Goal: Transaction & Acquisition: Book appointment/travel/reservation

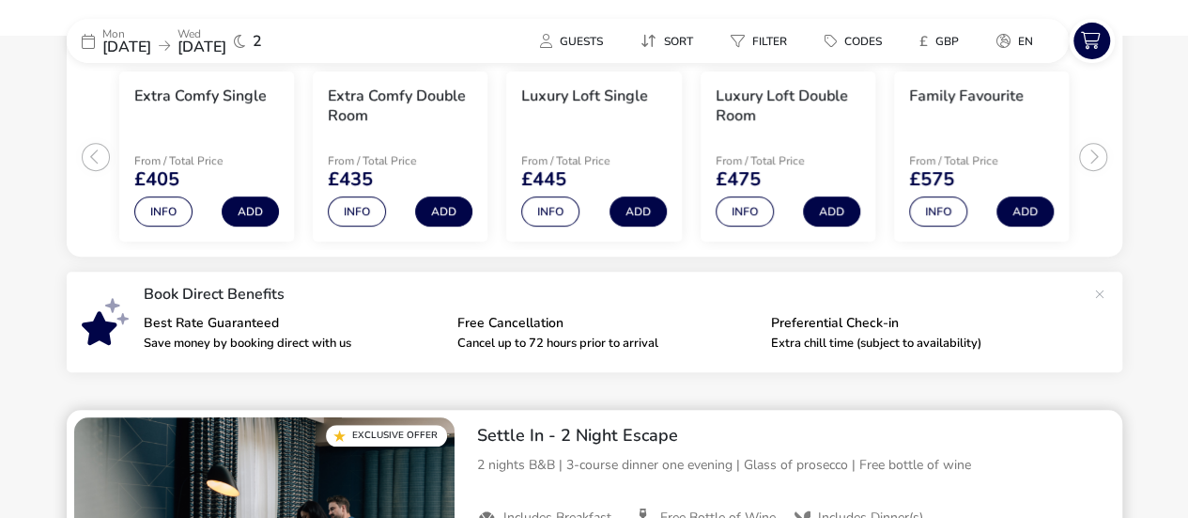
scroll to position [436, 0]
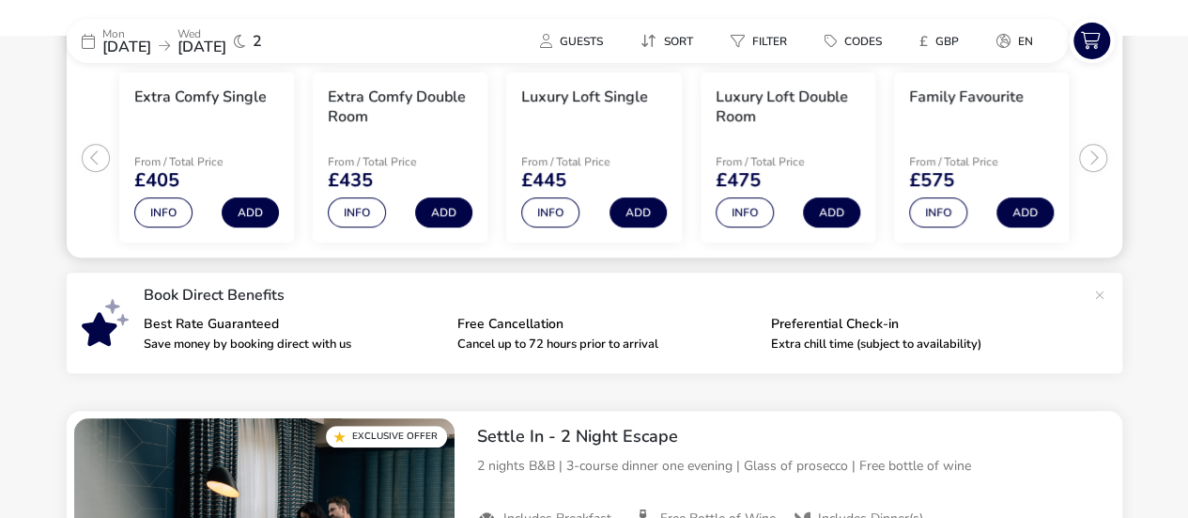
click at [1097, 160] on ul "Extra Comfy Single From / Total Price £405 Info Add Extra Comfy Double Room Fro…" at bounding box center [595, 150] width 1056 height 216
click at [941, 205] on button "Info" at bounding box center [938, 212] width 58 height 30
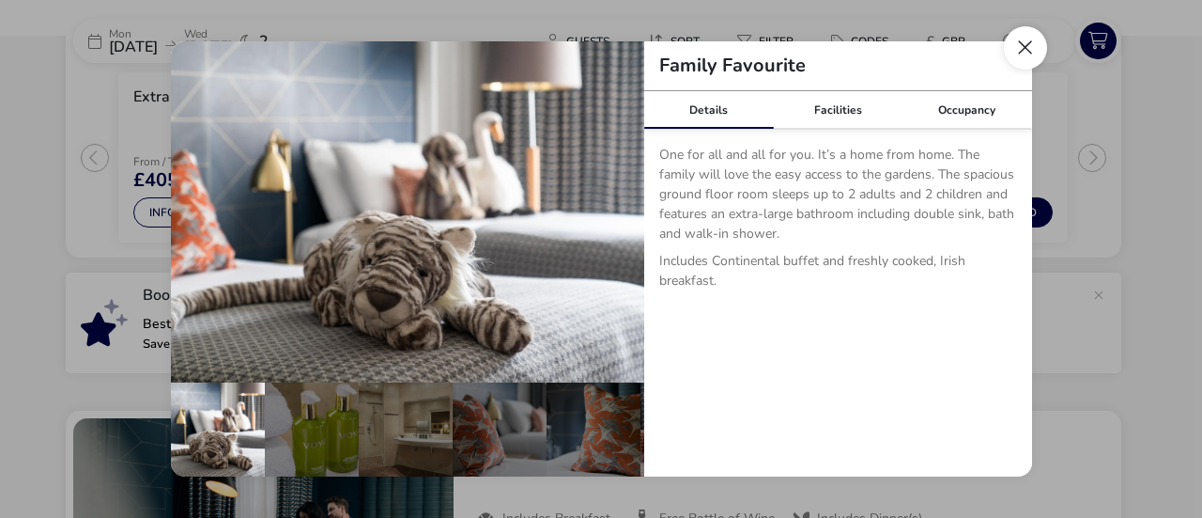
click at [1032, 42] on button "Close dialog" at bounding box center [1025, 47] width 43 height 43
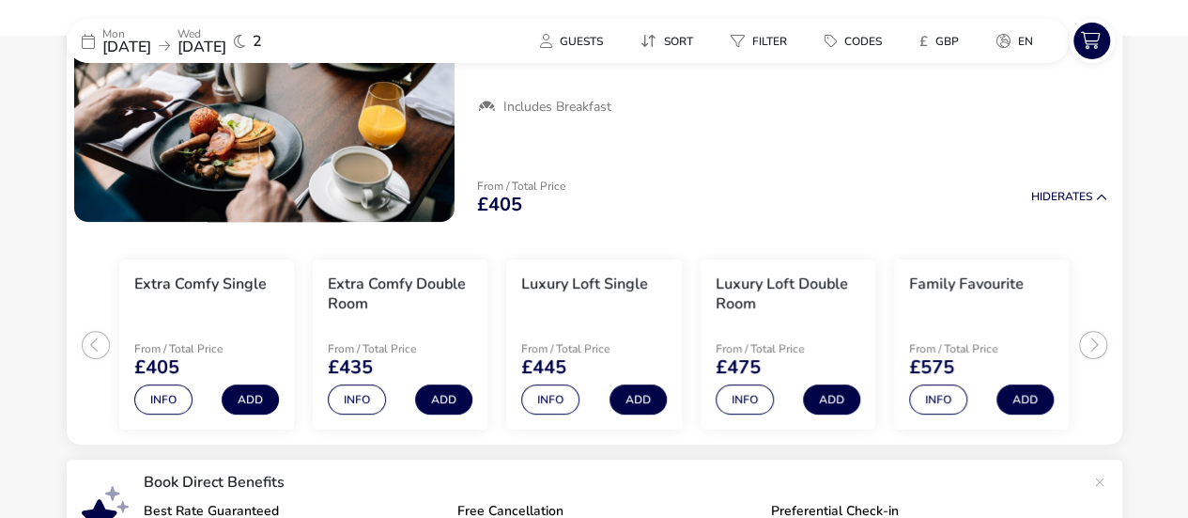
scroll to position [248, 0]
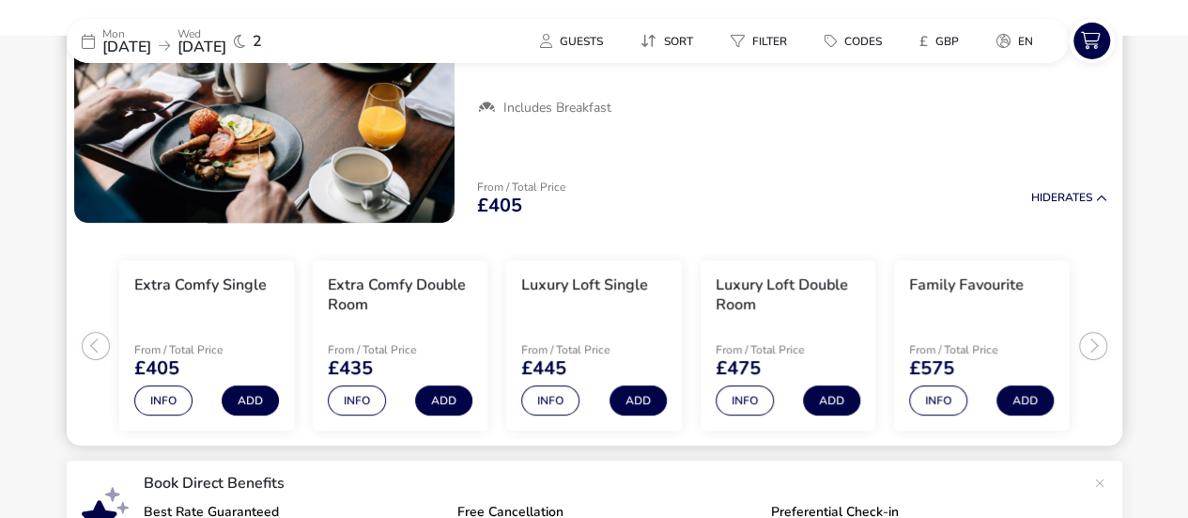
click at [1097, 349] on ul "Extra Comfy Single From / Total Price £405 Info Add Extra Comfy Double Room Fro…" at bounding box center [595, 338] width 1056 height 216
click at [93, 343] on ul "Extra Comfy Single From / Total Price £405 Info Add Extra Comfy Double Room Fro…" at bounding box center [595, 338] width 1056 height 216
click at [930, 403] on button "Info" at bounding box center [938, 400] width 58 height 30
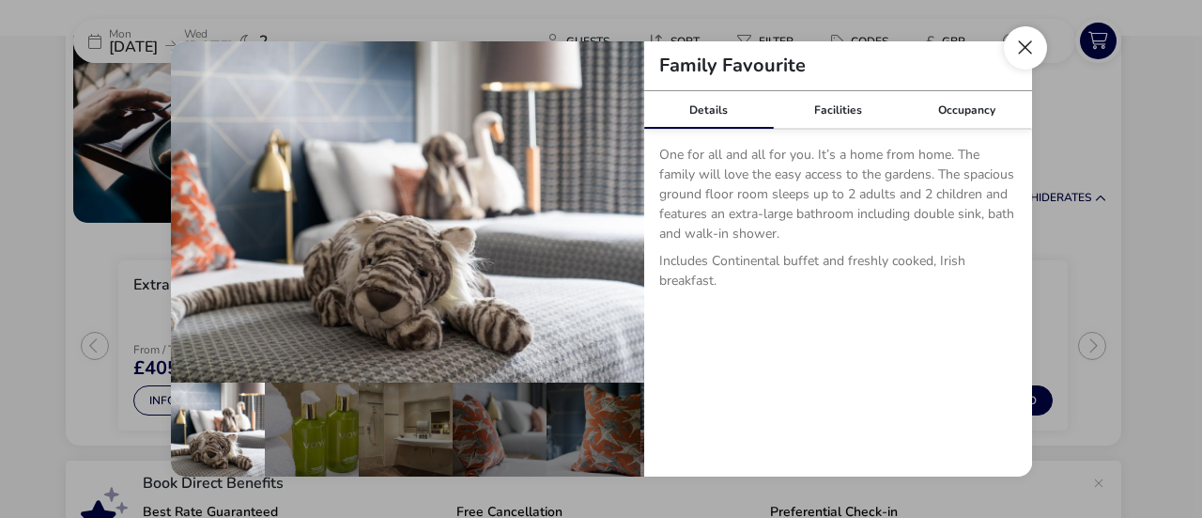
click at [1025, 48] on button "Close dialog" at bounding box center [1025, 47] width 43 height 43
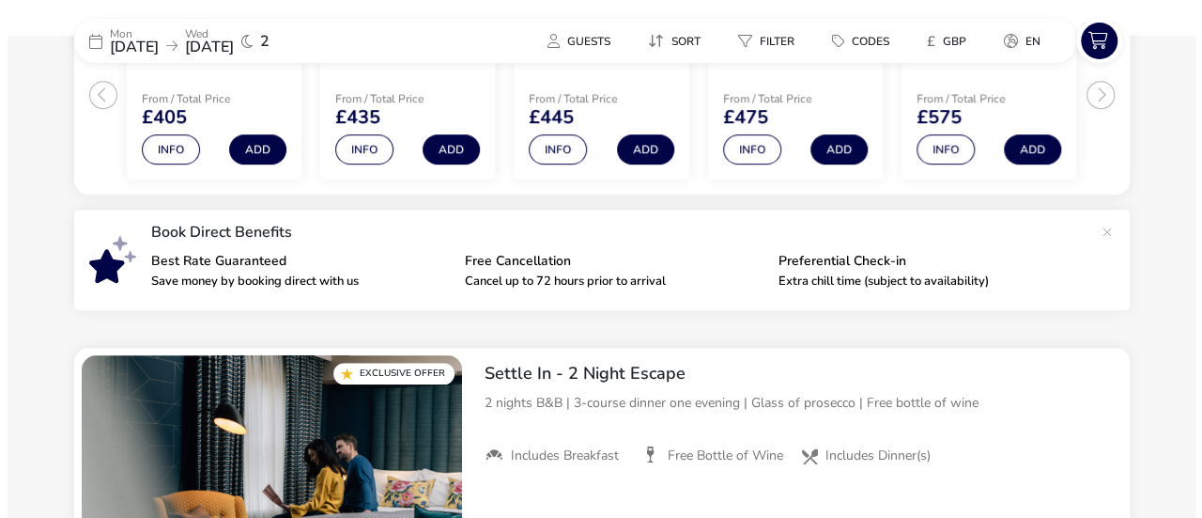
scroll to position [501, 0]
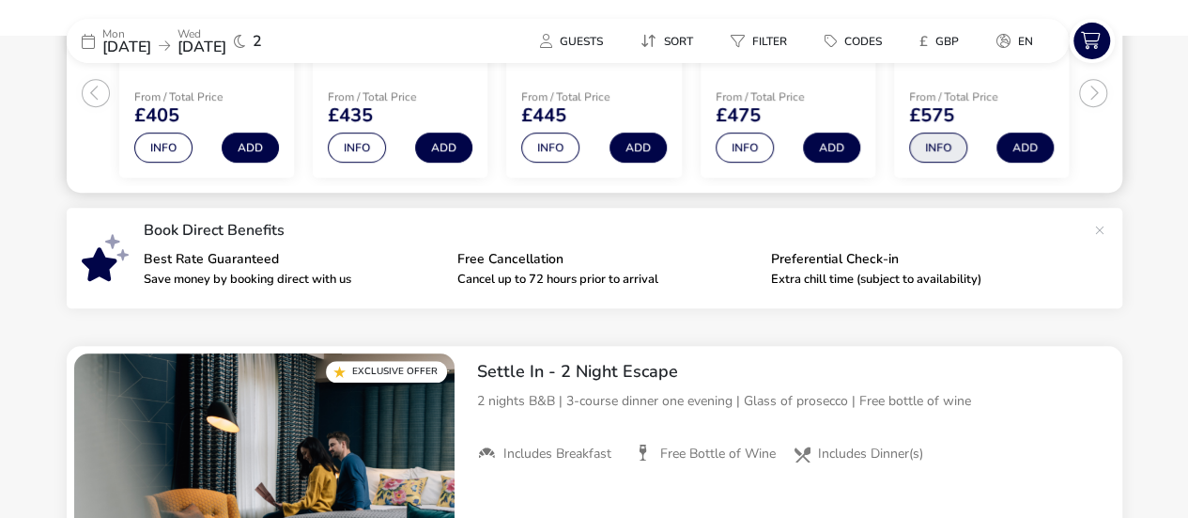
click at [936, 153] on button "Info" at bounding box center [938, 147] width 58 height 30
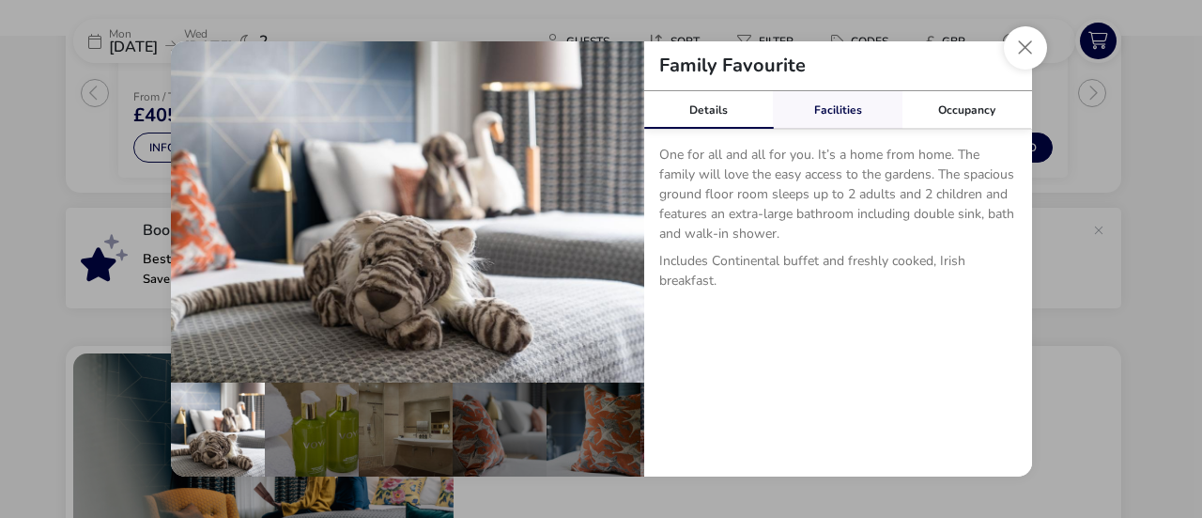
click at [815, 112] on link "Facilities" at bounding box center [838, 110] width 130 height 38
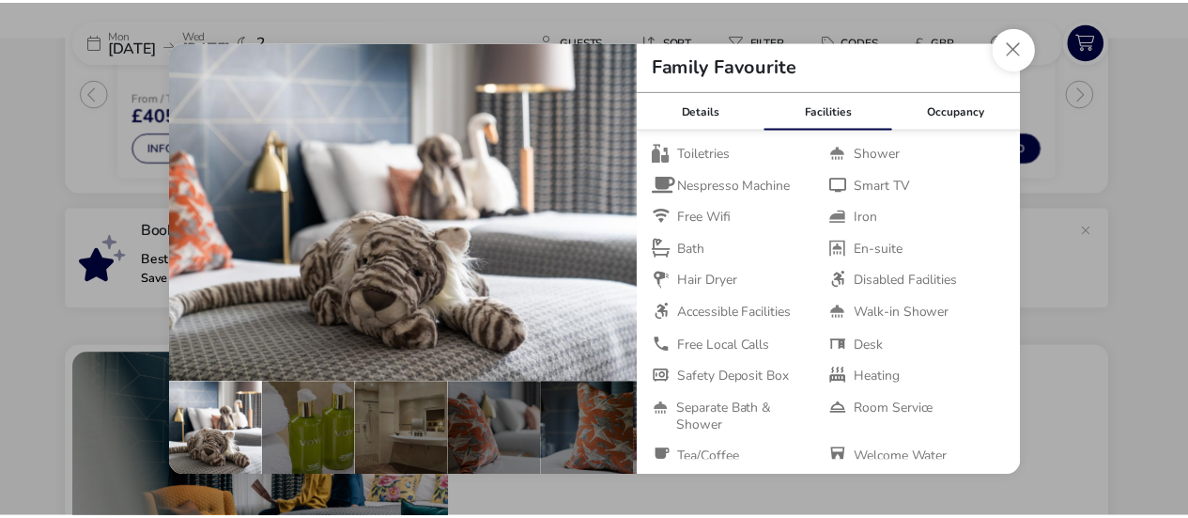
scroll to position [15, 0]
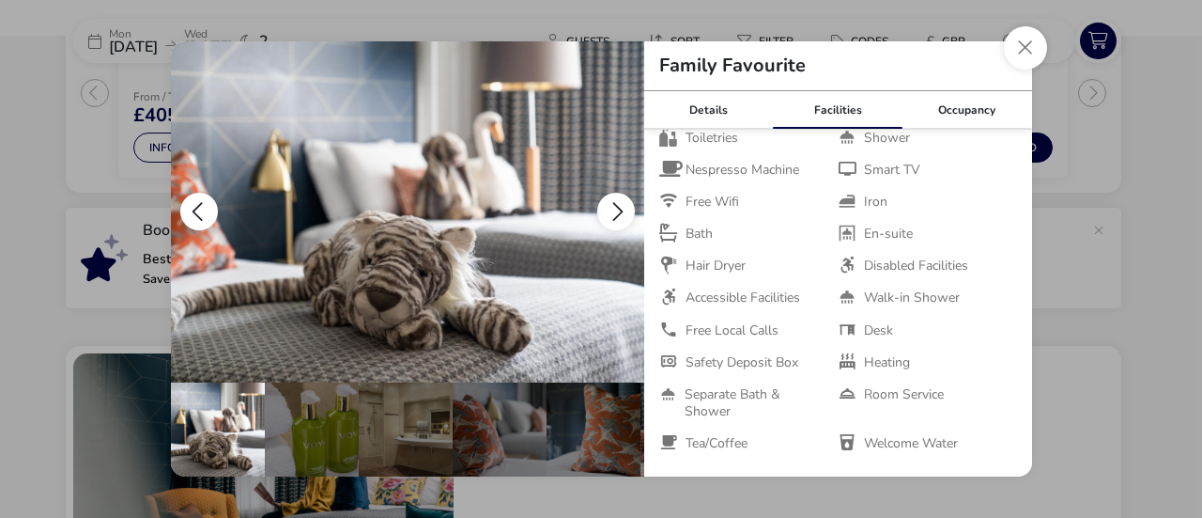
click at [601, 276] on img "details" at bounding box center [407, 212] width 473 height 342
click at [964, 108] on link "Occupancy" at bounding box center [968, 110] width 130 height 38
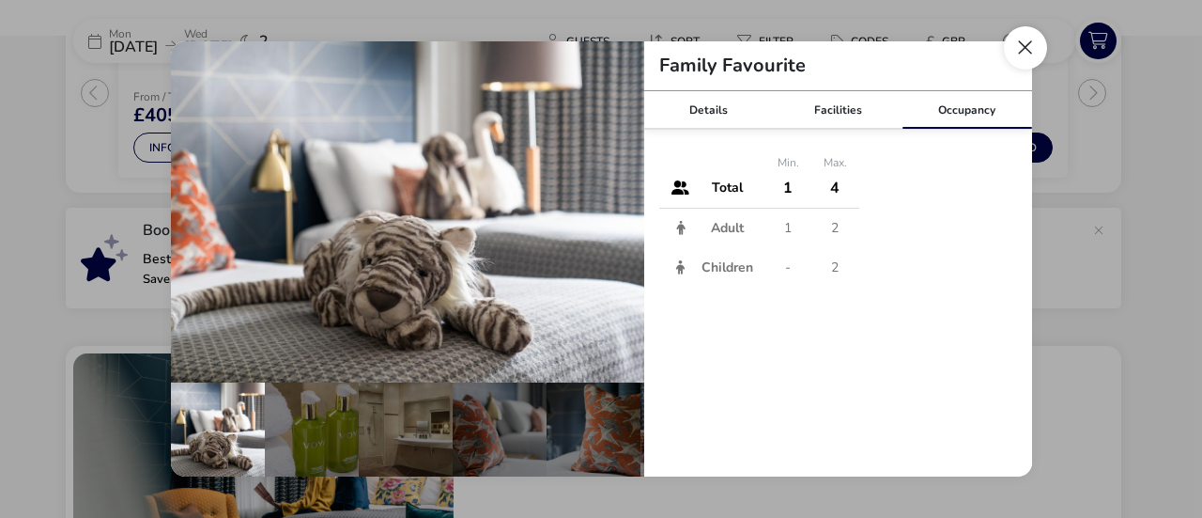
click at [1019, 55] on button "Close dialog" at bounding box center [1025, 47] width 43 height 43
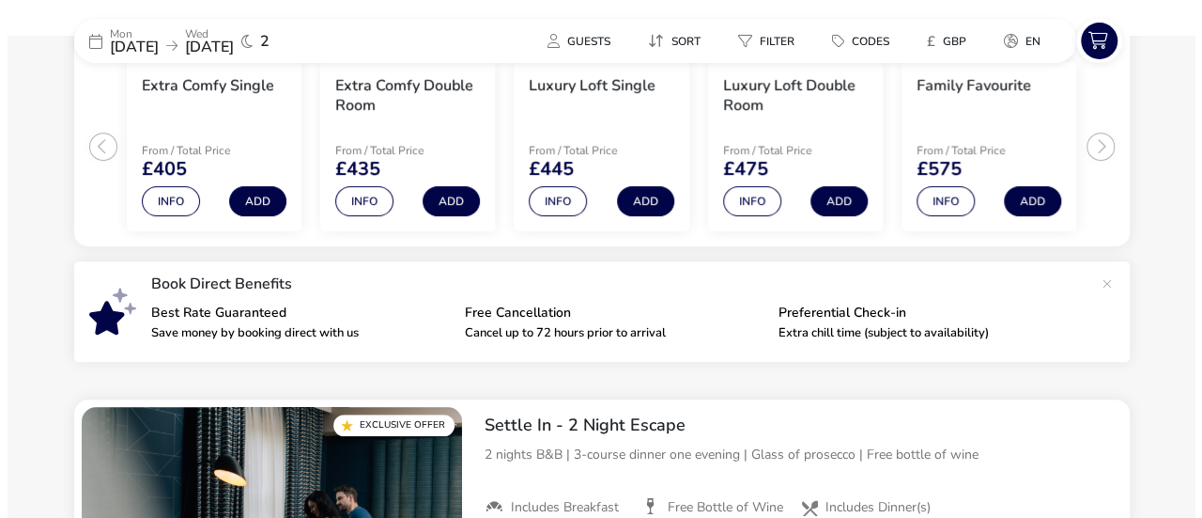
scroll to position [385, 0]
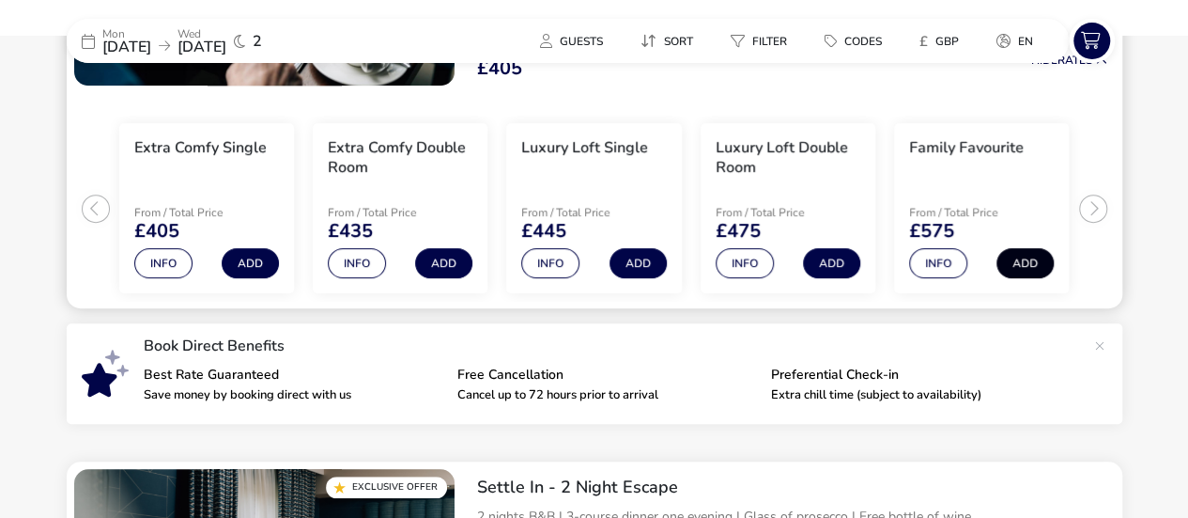
click at [1025, 262] on button "Add" at bounding box center [1025, 263] width 57 height 30
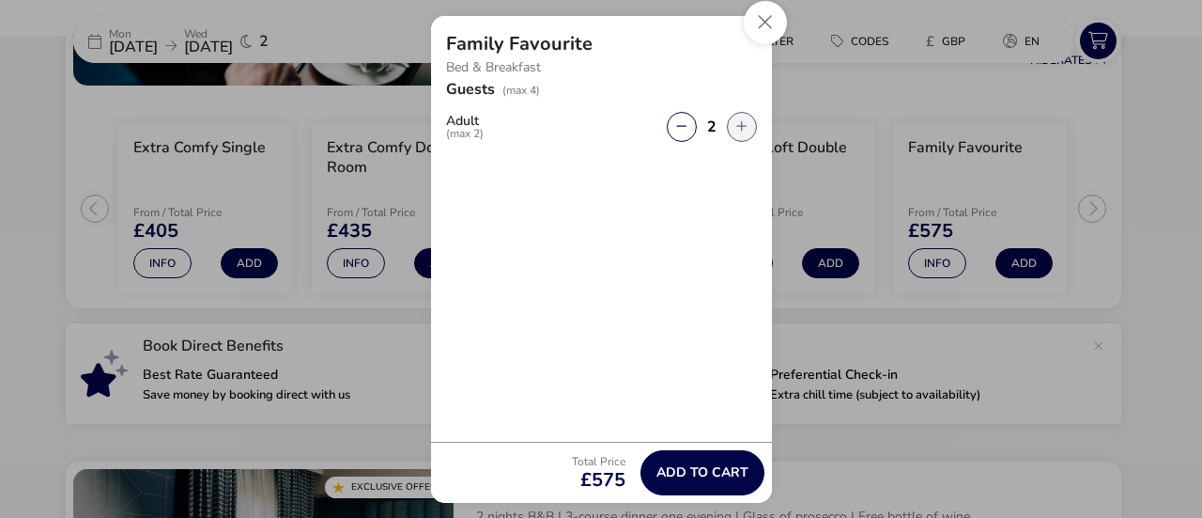
click at [742, 128] on button "button" at bounding box center [742, 127] width 30 height 30
click at [694, 476] on span "Add to cart" at bounding box center [703, 472] width 92 height 14
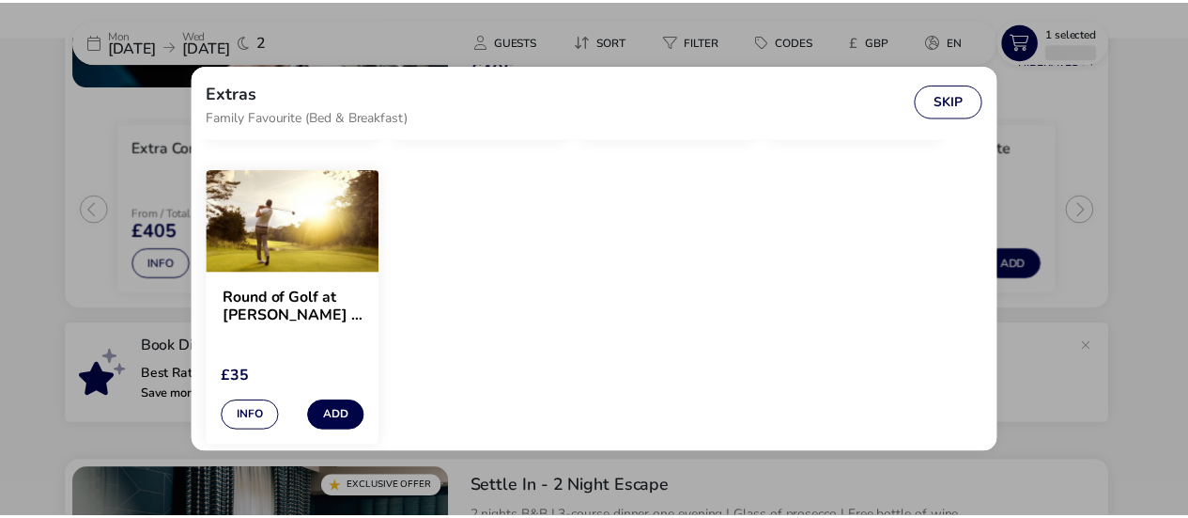
scroll to position [2040, 0]
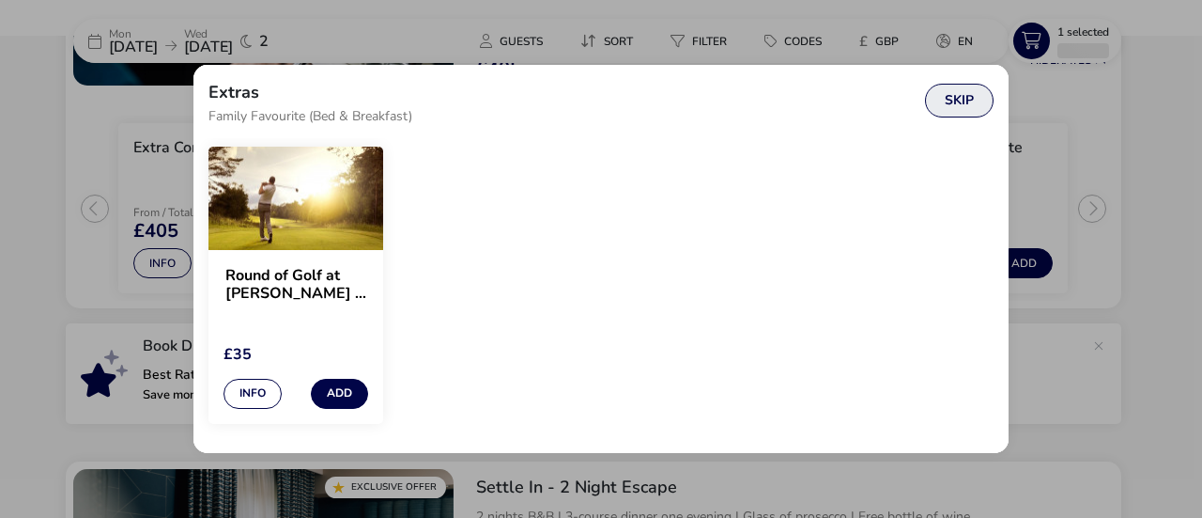
click at [951, 98] on button "Skip" at bounding box center [959, 101] width 69 height 34
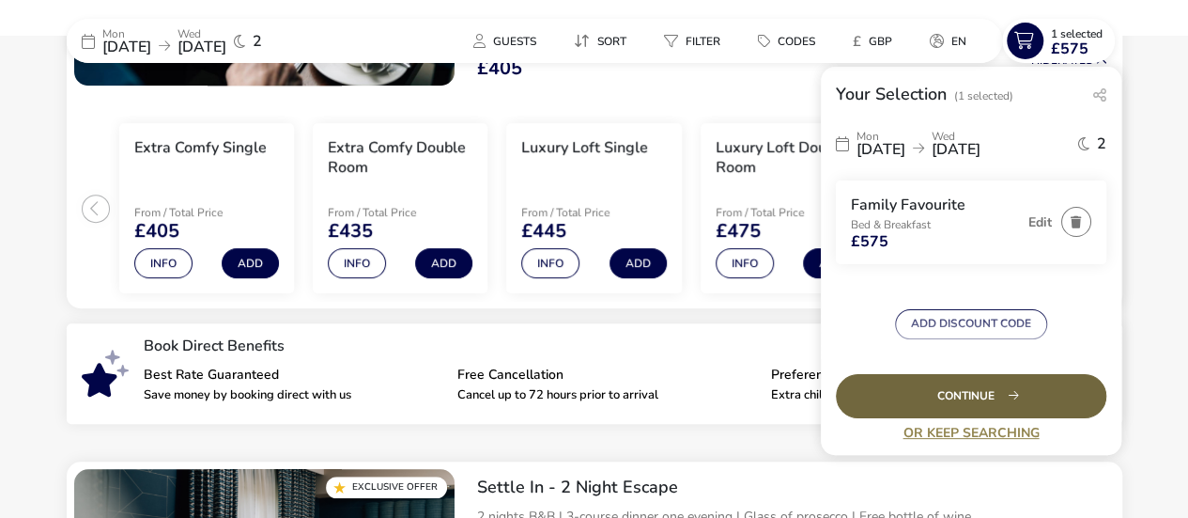
click at [971, 392] on div "Continue" at bounding box center [971, 396] width 271 height 44
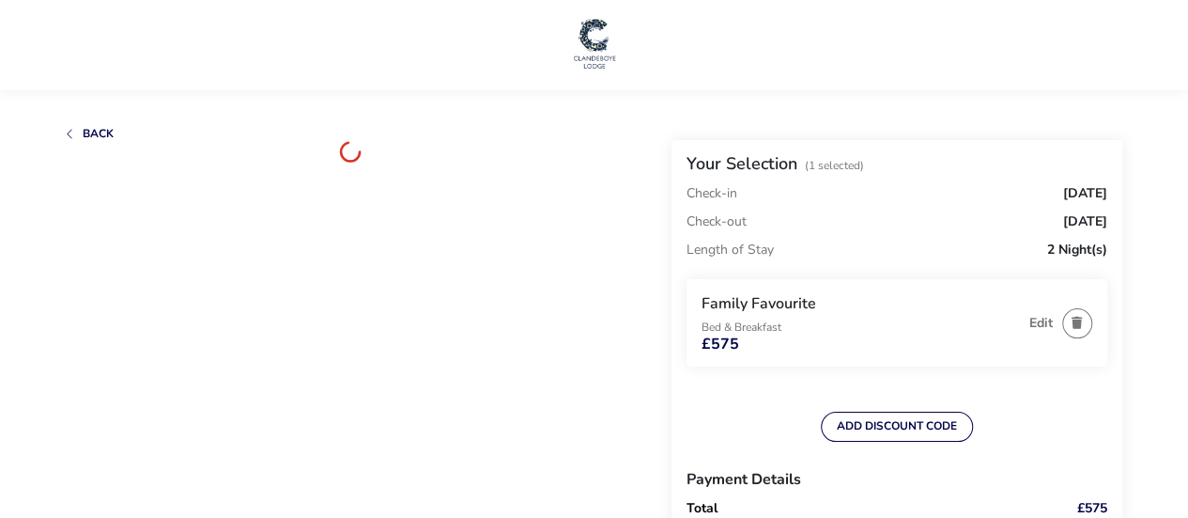
scroll to position [156, 0]
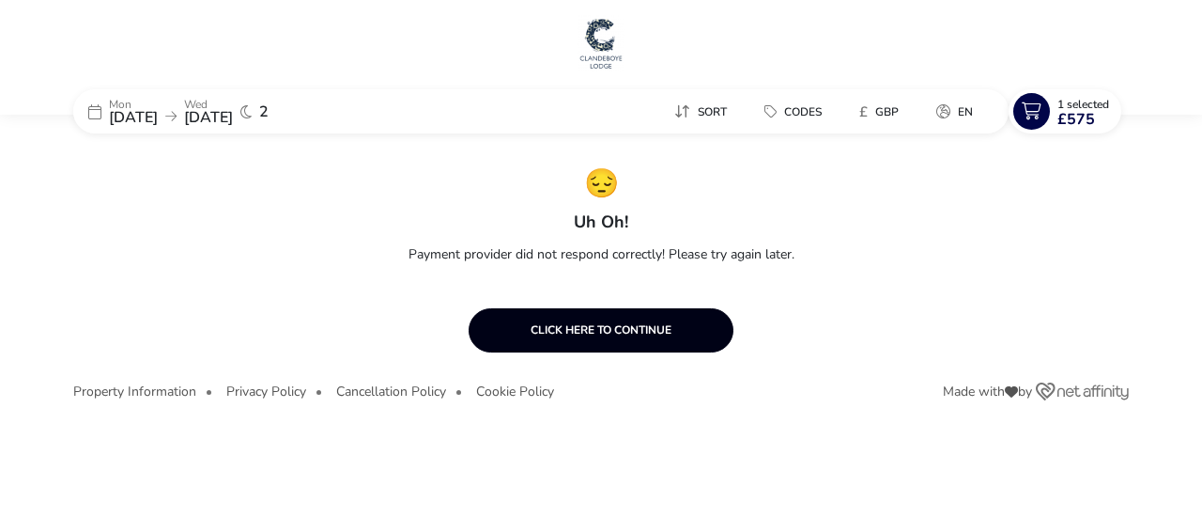
click at [628, 326] on button "Click here to continue" at bounding box center [601, 330] width 265 height 44
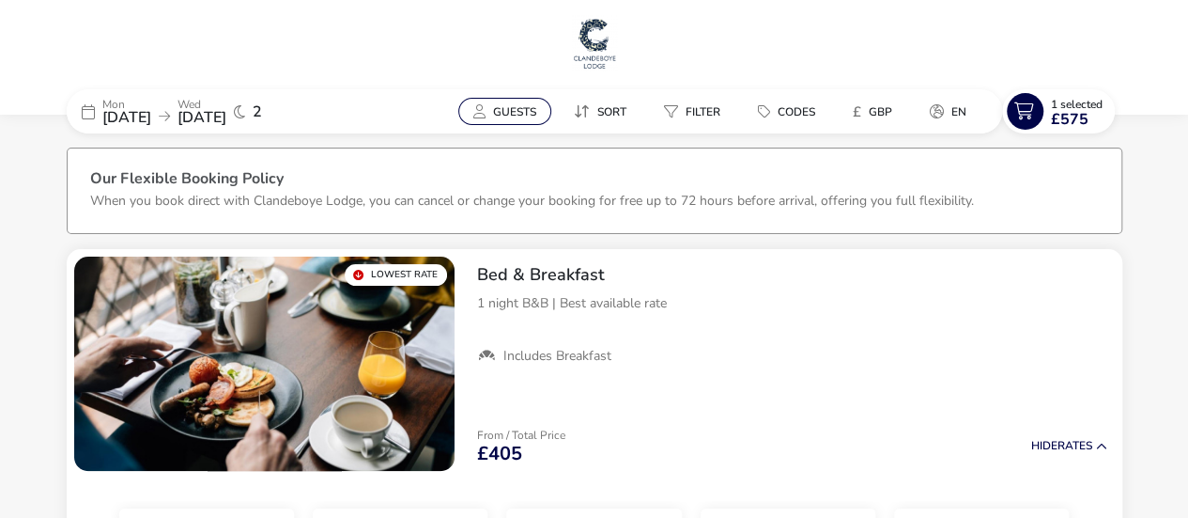
click at [507, 104] on span "Guests" at bounding box center [514, 111] width 43 height 15
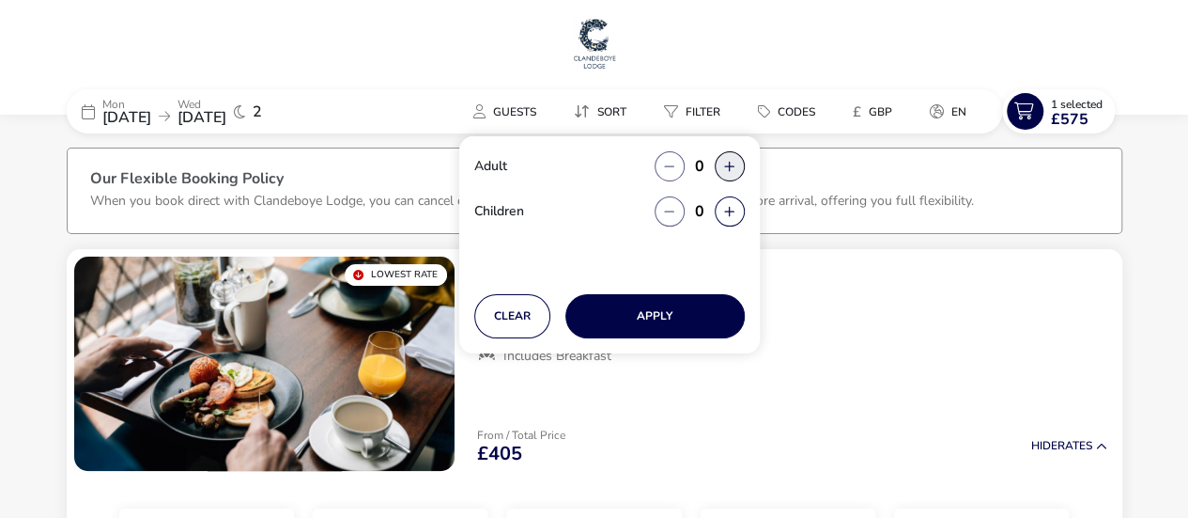
click at [725, 165] on button "button" at bounding box center [730, 166] width 30 height 30
type input "2"
click at [725, 165] on button "button" at bounding box center [730, 166] width 30 height 30
click at [730, 206] on button "button" at bounding box center [730, 211] width 30 height 30
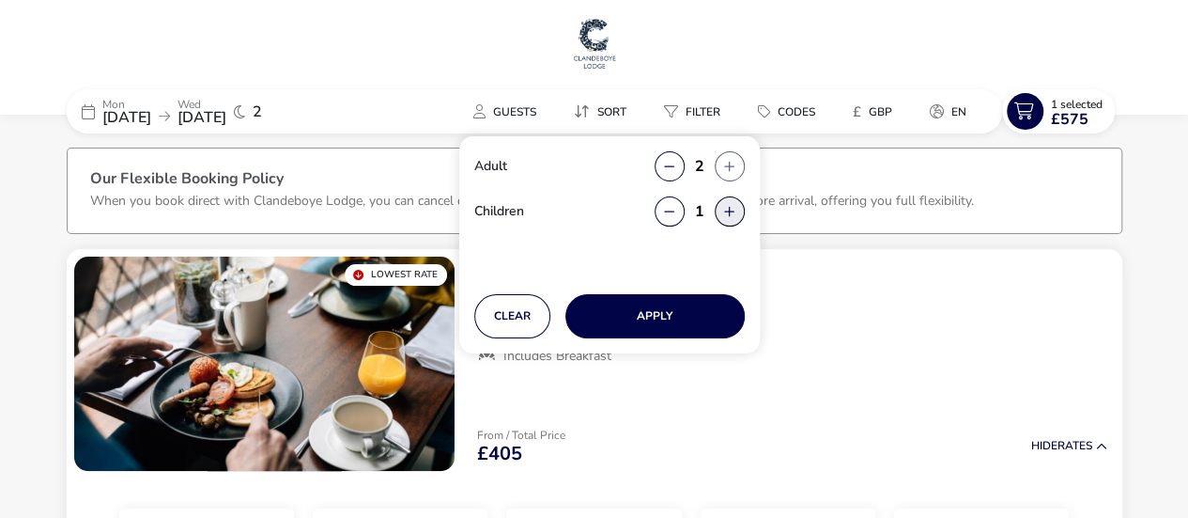
click at [730, 206] on button "button" at bounding box center [730, 211] width 30 height 30
type input "2"
click at [730, 206] on icon "button" at bounding box center [729, 212] width 10 height 12
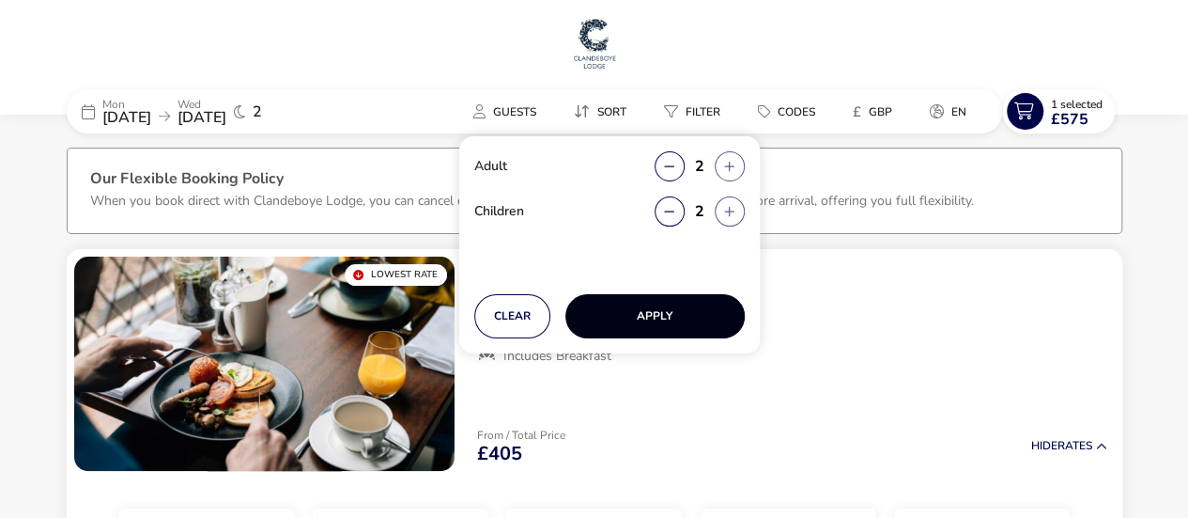
click at [655, 330] on button "Apply" at bounding box center [655, 316] width 179 height 44
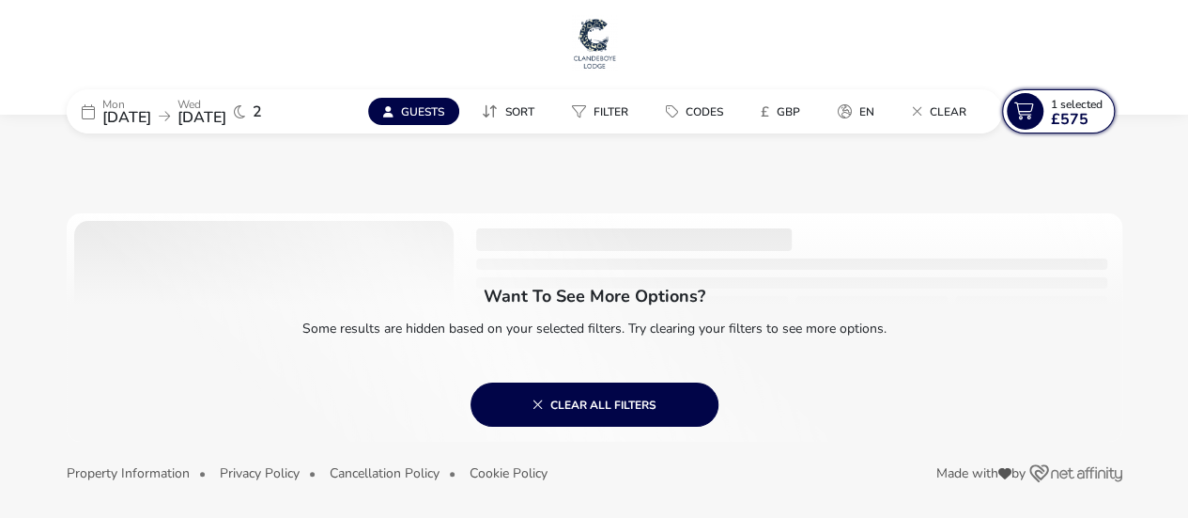
click at [1044, 119] on naf-selections-indicator "1 Selected £575" at bounding box center [1077, 112] width 67 height 30
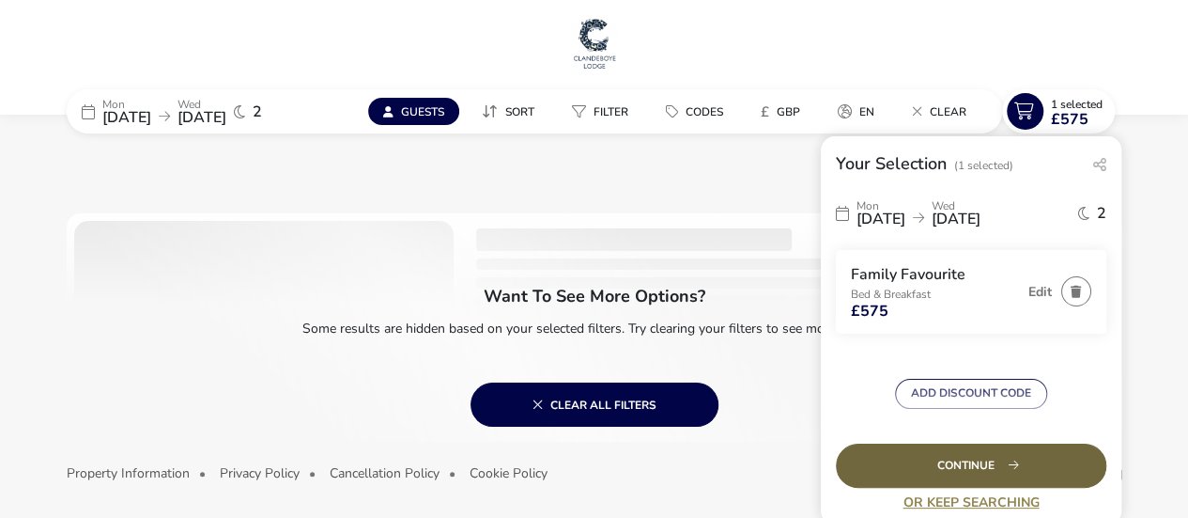
click at [983, 456] on div "Continue" at bounding box center [971, 465] width 271 height 44
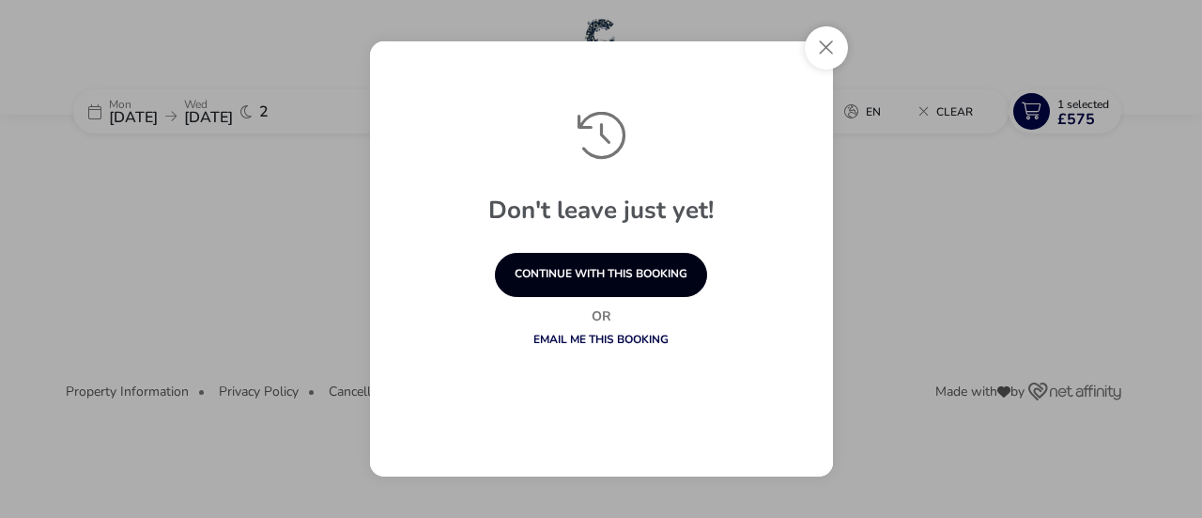
click at [594, 279] on button "continue with this booking" at bounding box center [601, 275] width 212 height 44
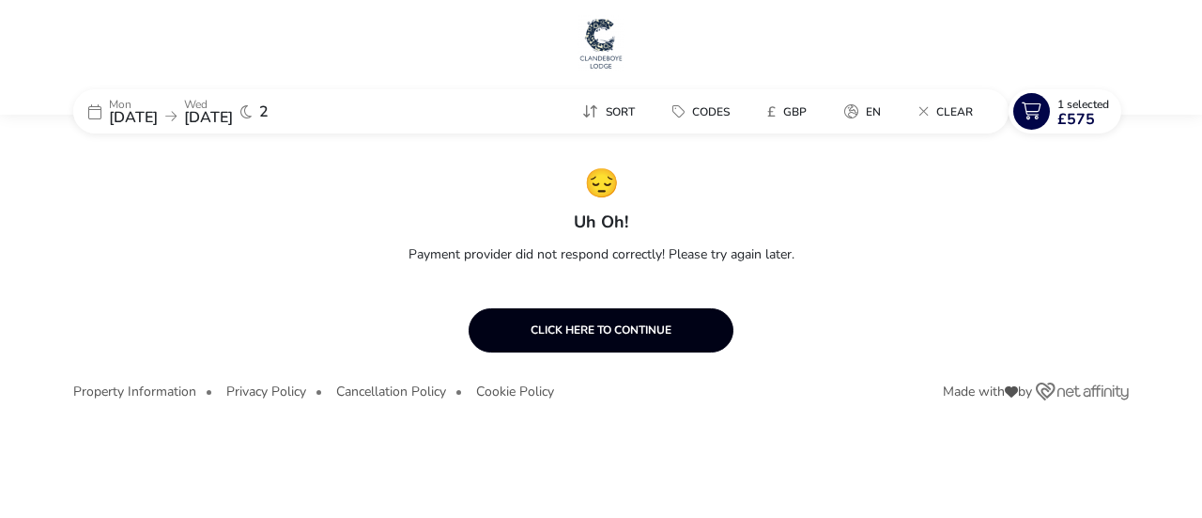
click at [592, 338] on button "Click here to continue" at bounding box center [601, 330] width 265 height 44
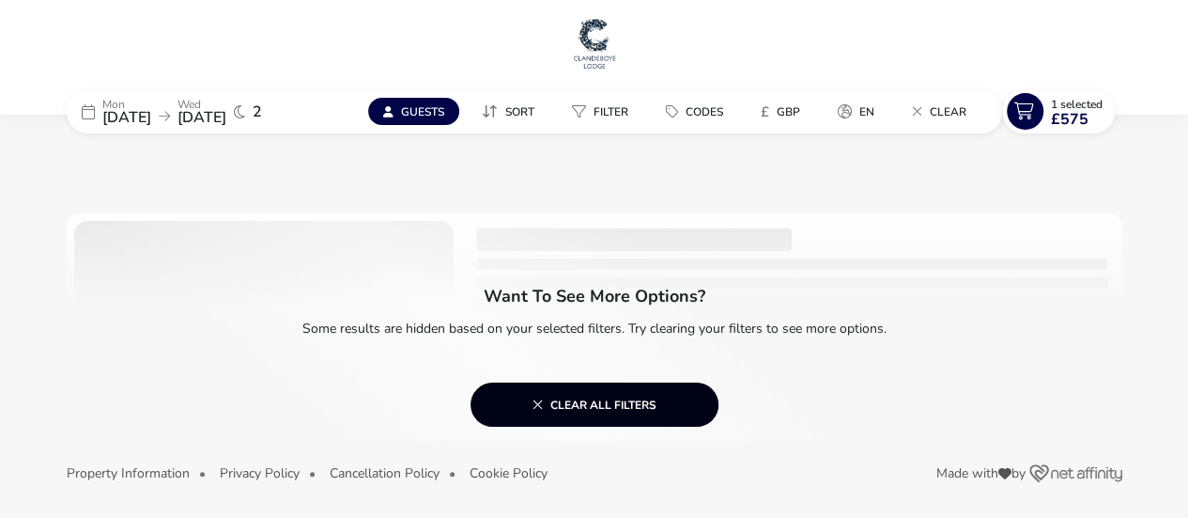
click at [618, 404] on span "Clear all filters" at bounding box center [595, 403] width 124 height 15
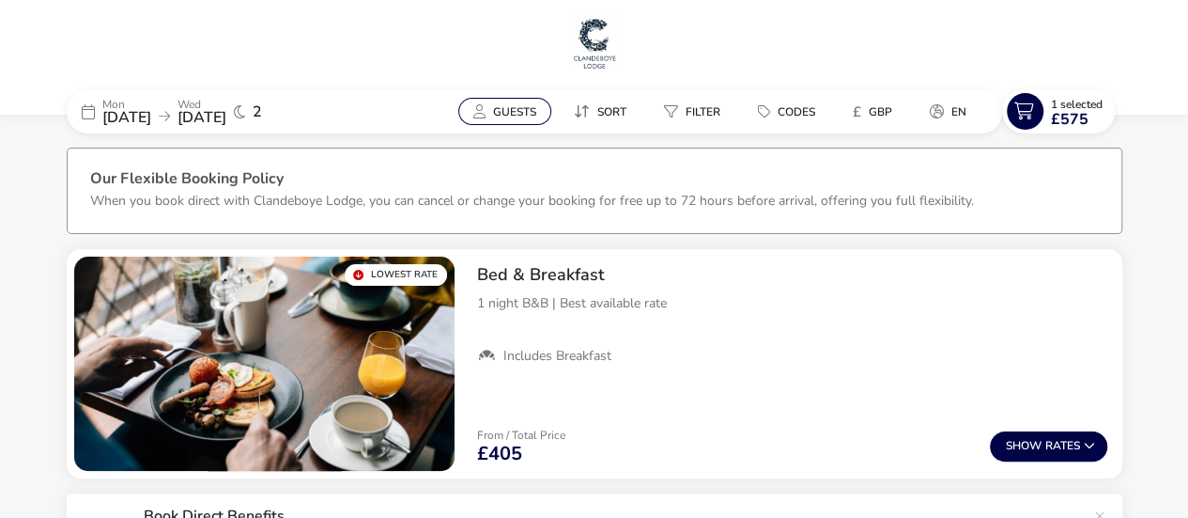
click at [508, 104] on span "Guests" at bounding box center [514, 111] width 43 height 15
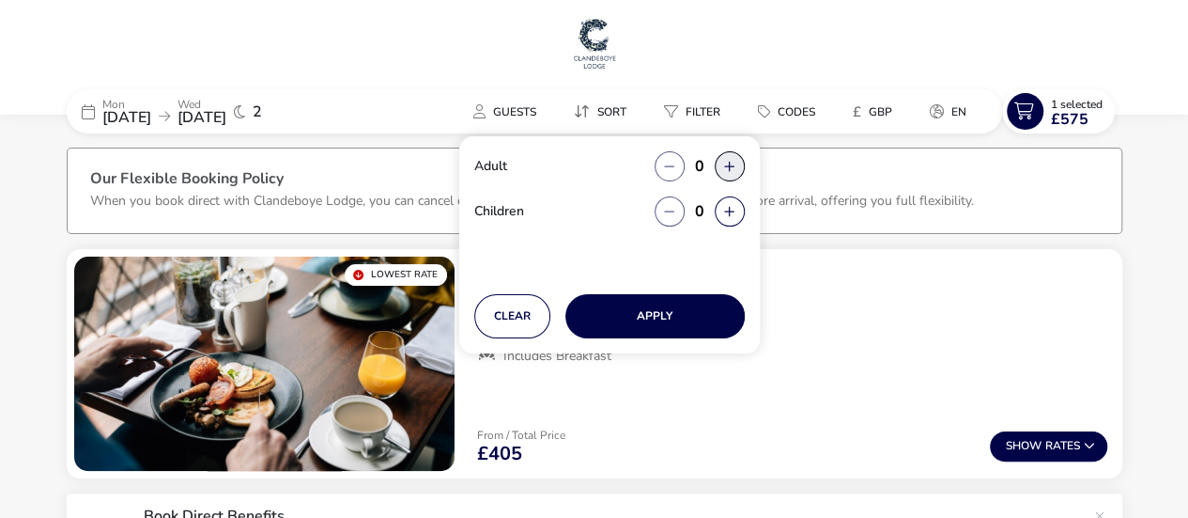
click at [726, 159] on button "button" at bounding box center [730, 166] width 30 height 30
type input "2"
click at [733, 205] on button "button" at bounding box center [730, 211] width 30 height 30
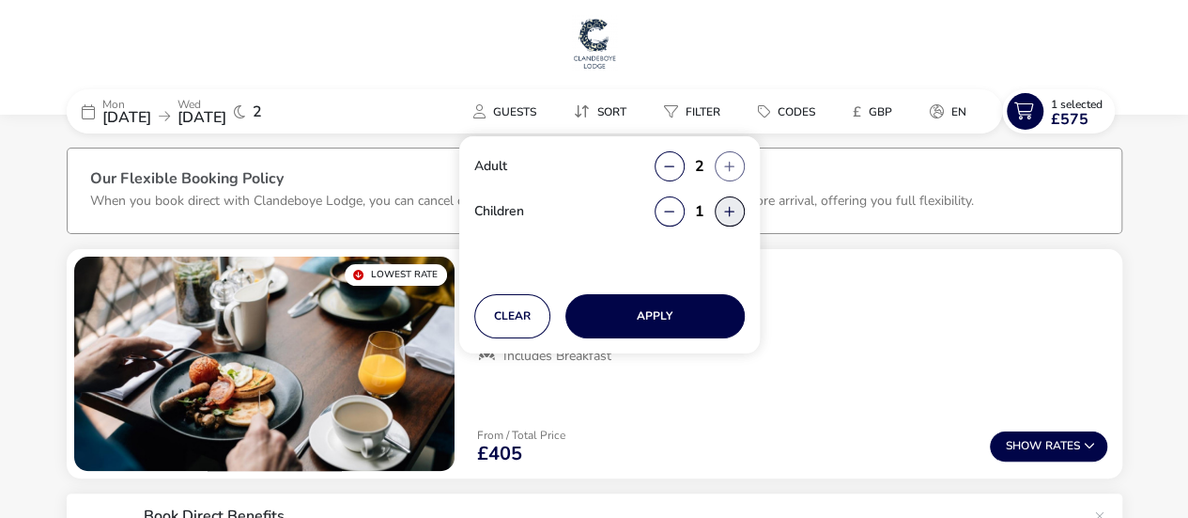
type input "2"
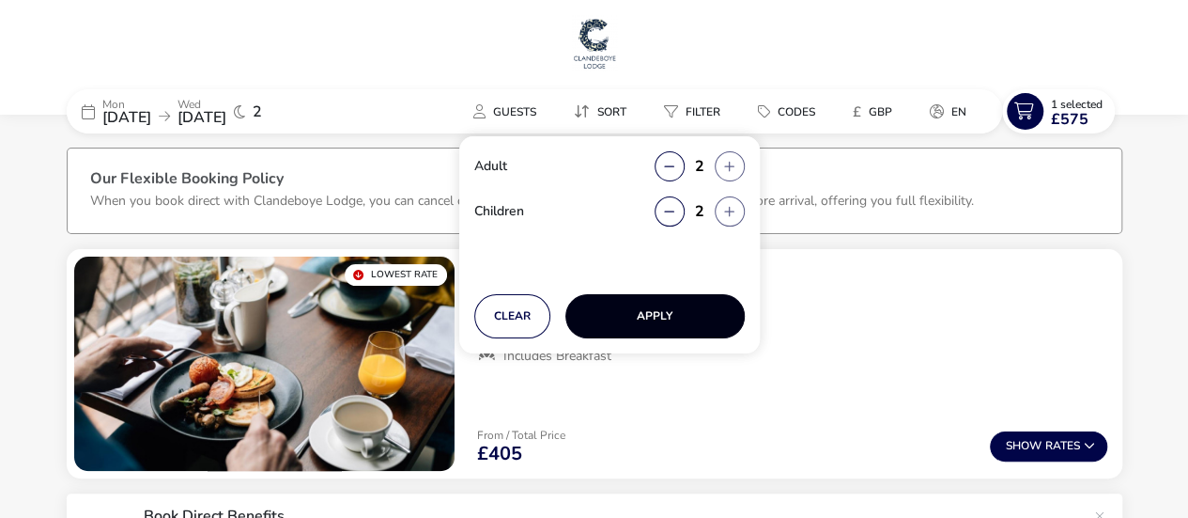
click at [659, 313] on button "Apply" at bounding box center [655, 316] width 179 height 44
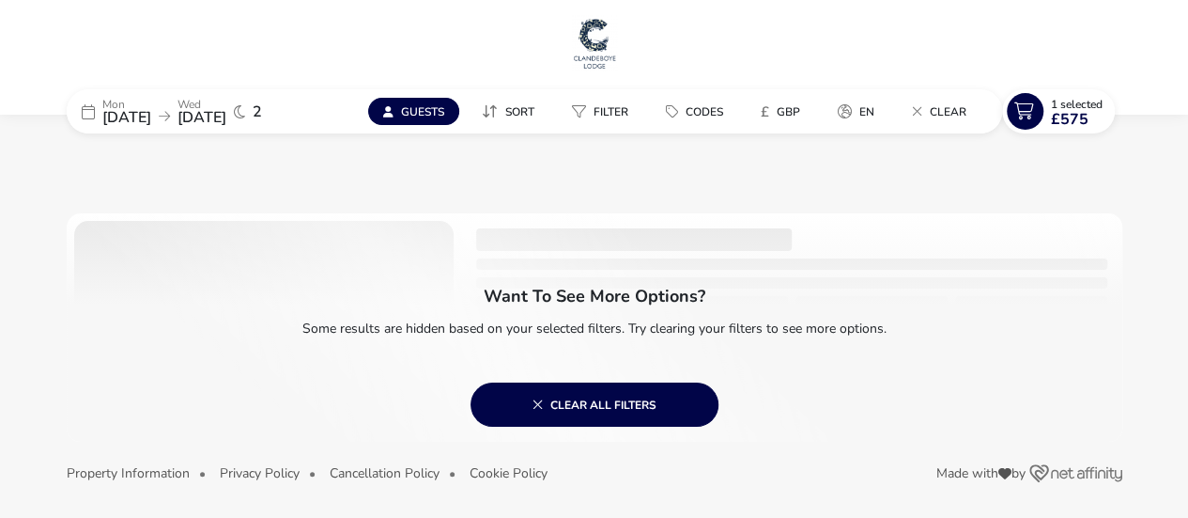
click at [419, 107] on span "Guests" at bounding box center [422, 111] width 43 height 15
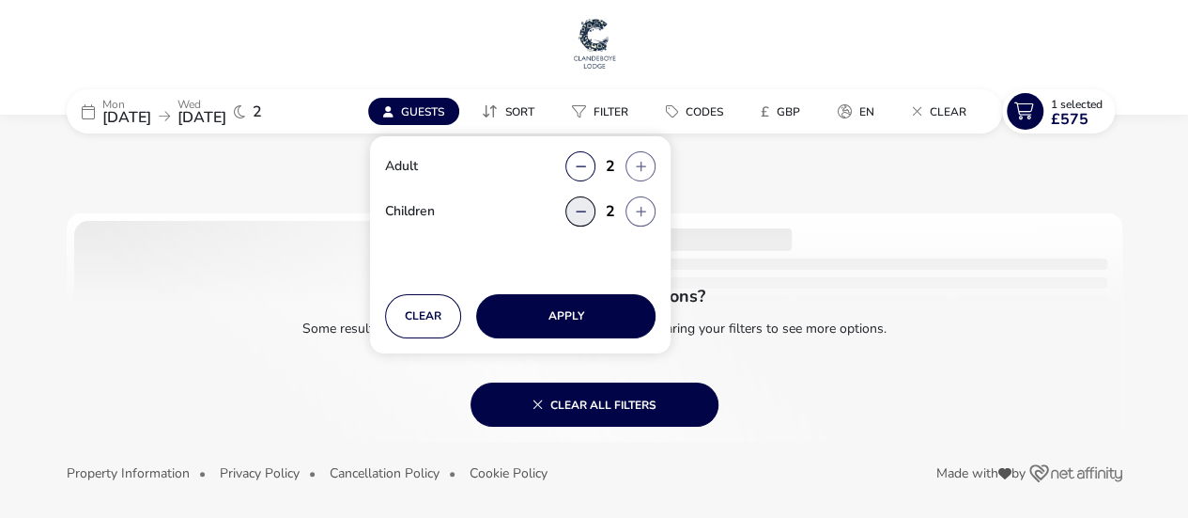
click at [584, 202] on button "button" at bounding box center [581, 211] width 30 height 30
type input "0"
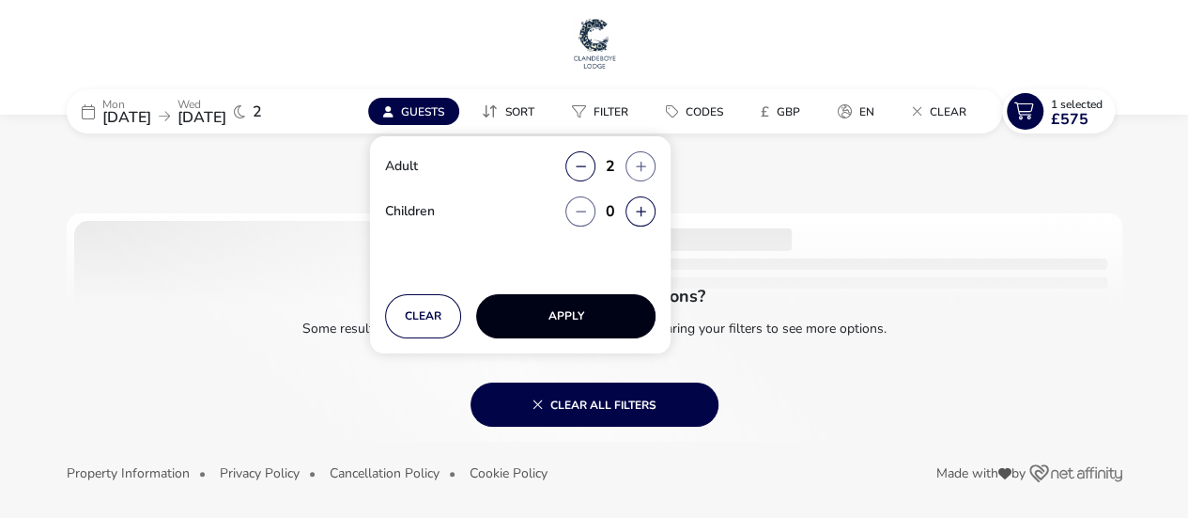
click at [546, 313] on button "Apply" at bounding box center [565, 316] width 179 height 44
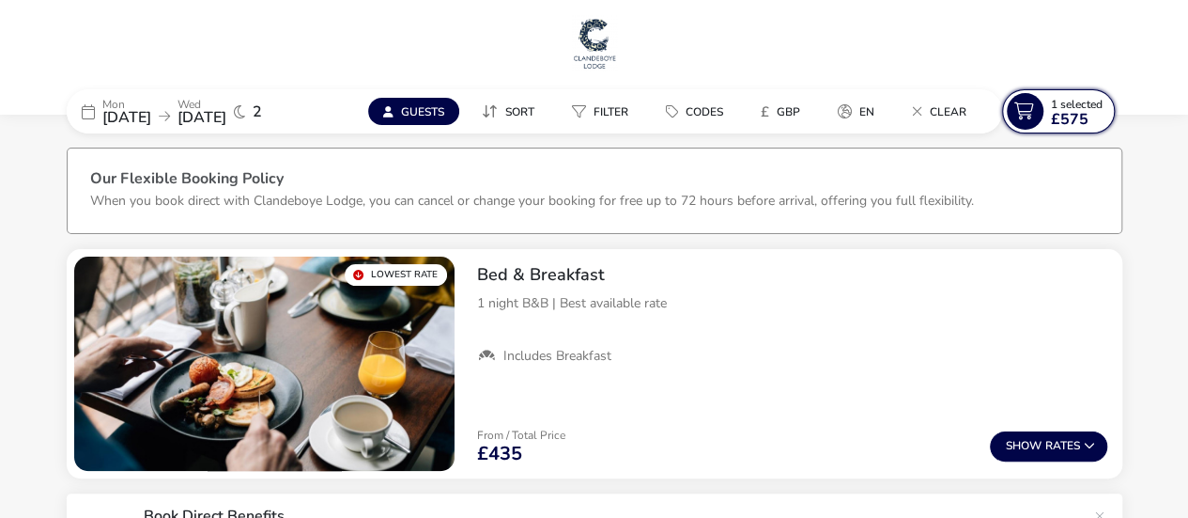
click at [1071, 101] on span "1 Selected" at bounding box center [1077, 104] width 52 height 15
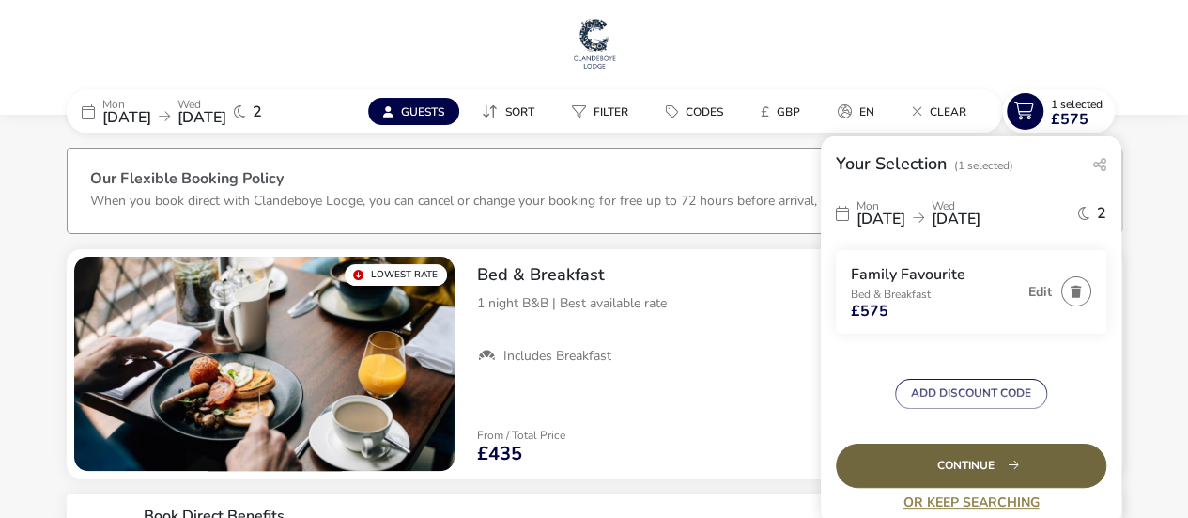
click at [988, 462] on div "Continue" at bounding box center [971, 465] width 271 height 44
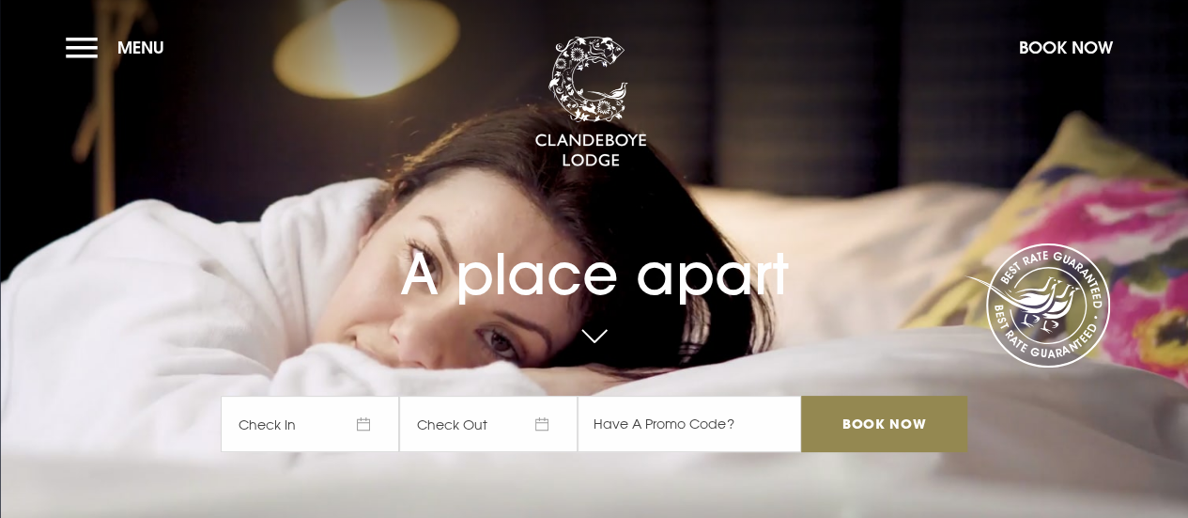
click at [285, 424] on span "Check In" at bounding box center [310, 424] width 178 height 56
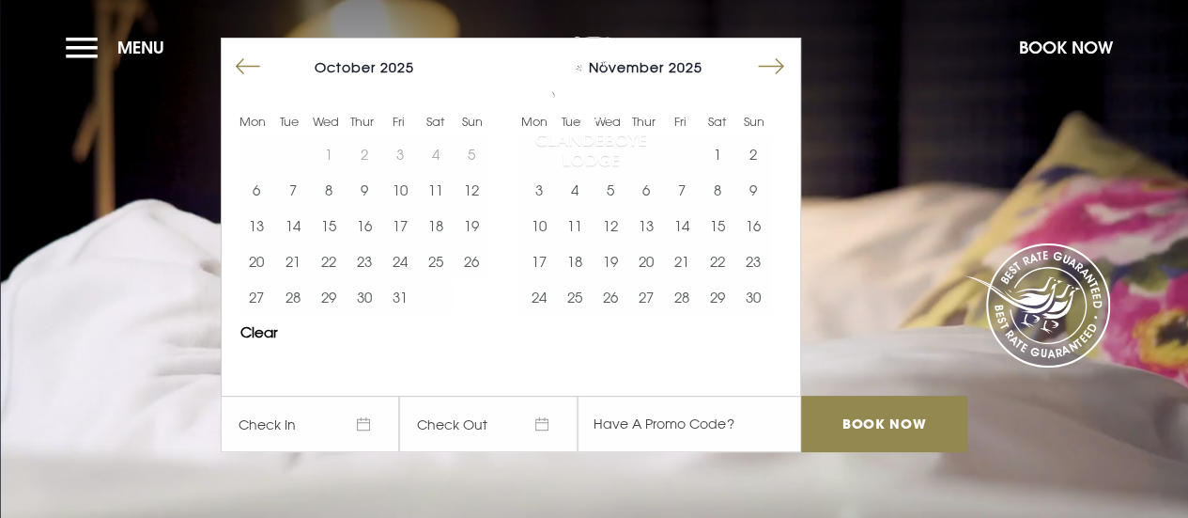
click at [780, 67] on button "Move forward to switch to the next month." at bounding box center [771, 67] width 36 height 36
click at [552, 292] on button "29" at bounding box center [538, 297] width 36 height 36
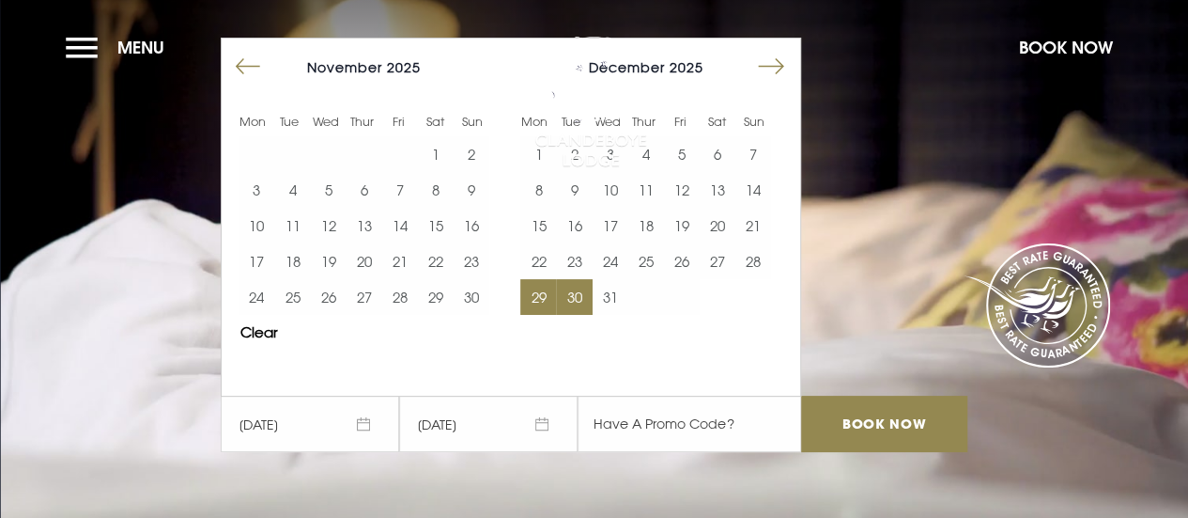
click at [575, 294] on button "30" at bounding box center [574, 297] width 36 height 36
click at [607, 296] on button "31" at bounding box center [611, 297] width 36 height 36
click at [547, 306] on button "29" at bounding box center [538, 297] width 36 height 36
click at [613, 304] on button "31" at bounding box center [611, 297] width 36 height 36
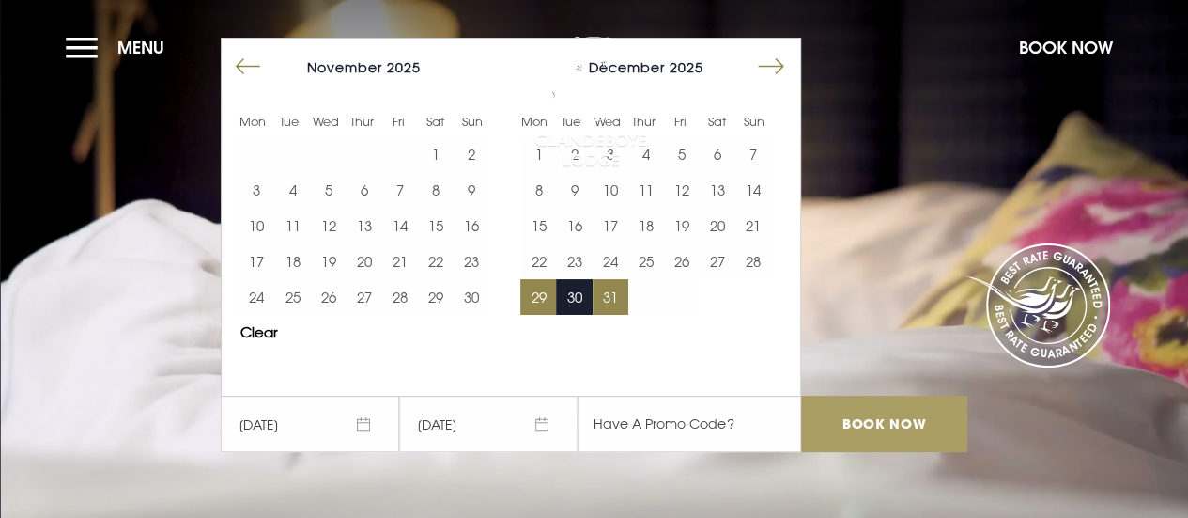
click at [859, 417] on input "Book Now" at bounding box center [883, 424] width 165 height 56
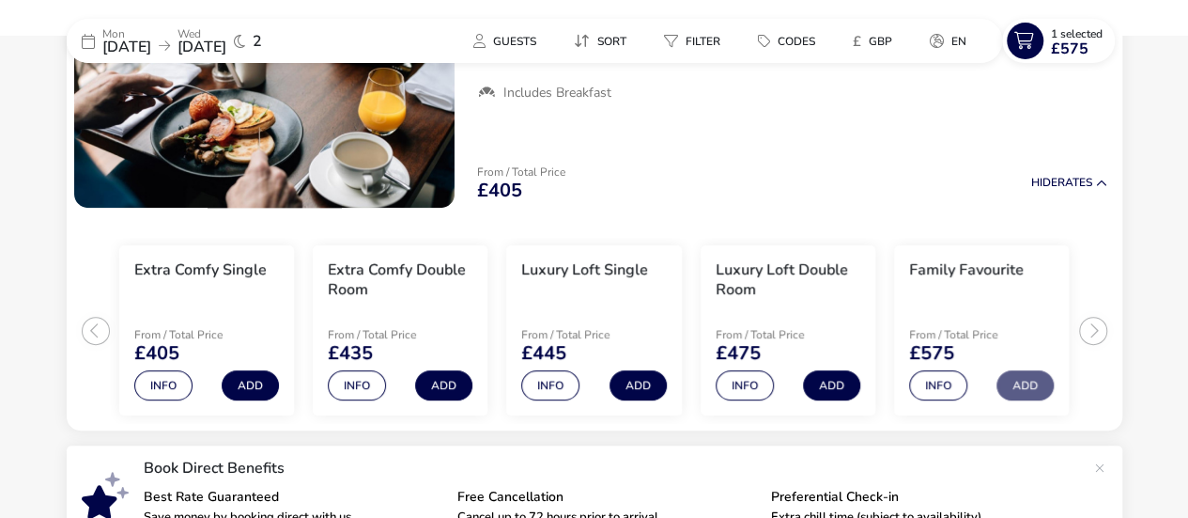
scroll to position [263, 0]
click at [1094, 326] on ul "Extra Comfy Single From / Total Price £405 Info Add Extra Comfy Double Room Fro…" at bounding box center [595, 323] width 1056 height 216
click at [90, 334] on ul "Extra Comfy Single From / Total Price £405 Info Add Extra Comfy Double Room Fro…" at bounding box center [595, 323] width 1056 height 216
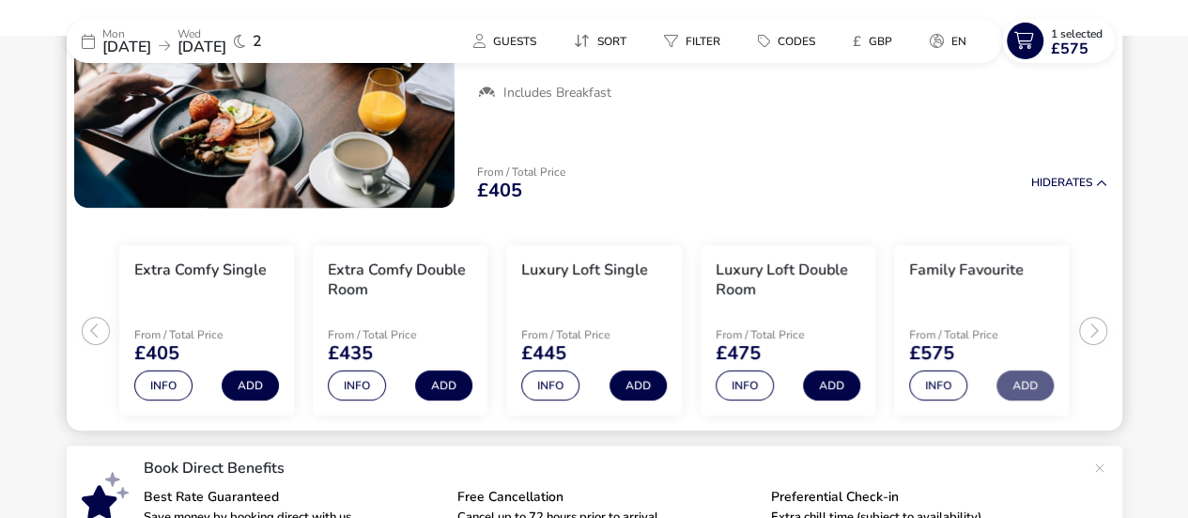
click at [90, 322] on ul "Extra Comfy Single From / Total Price £405 Info Add Extra Comfy Double Room Fro…" at bounding box center [595, 323] width 1056 height 216
click at [732, 375] on button "Info" at bounding box center [745, 385] width 58 height 30
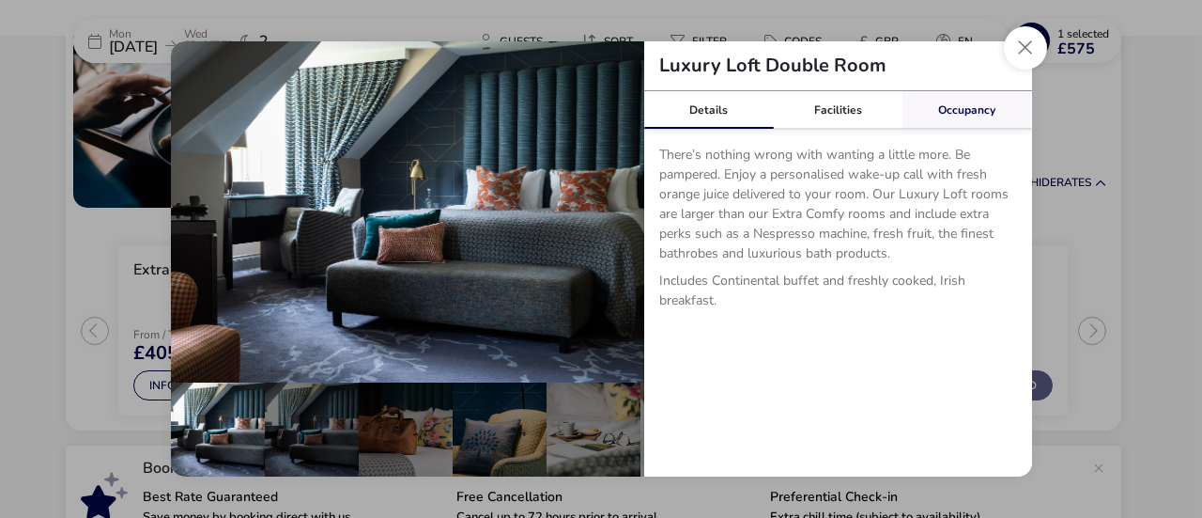
click at [966, 117] on link "Occupancy" at bounding box center [968, 110] width 130 height 38
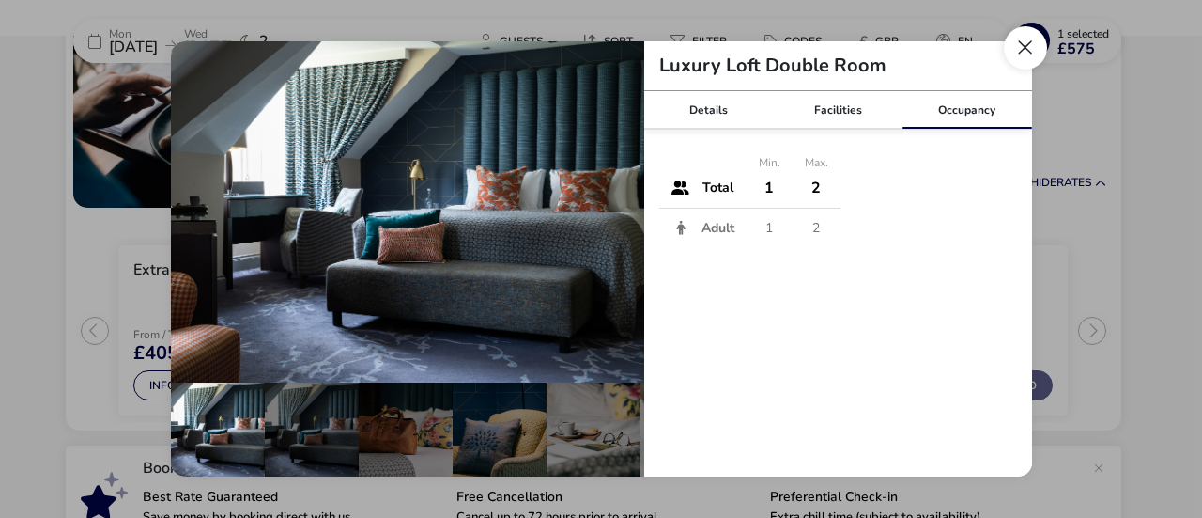
click at [1030, 44] on button "Close dialog" at bounding box center [1025, 47] width 43 height 43
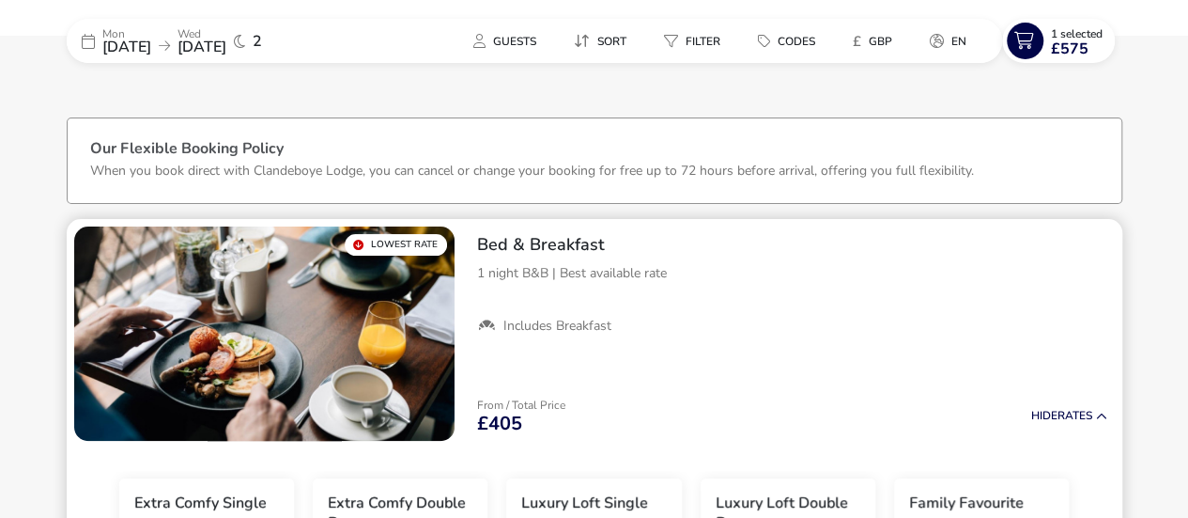
scroll to position [0, 0]
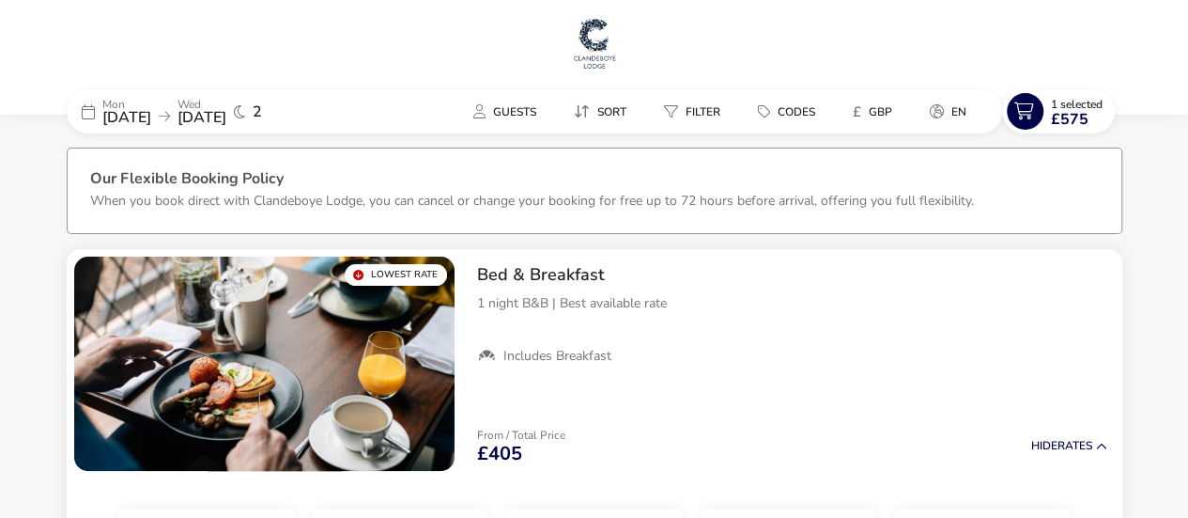
click at [582, 48] on img at bounding box center [594, 43] width 47 height 56
